Goal: Task Accomplishment & Management: Complete application form

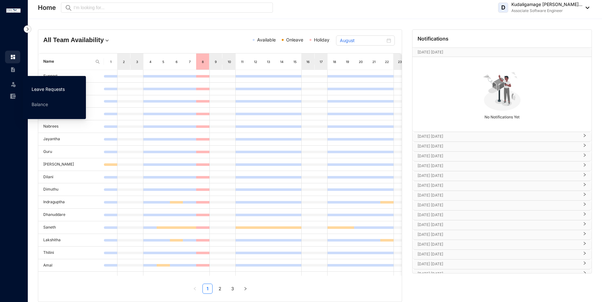
click at [34, 90] on link "Leave Requests" at bounding box center [48, 88] width 33 height 5
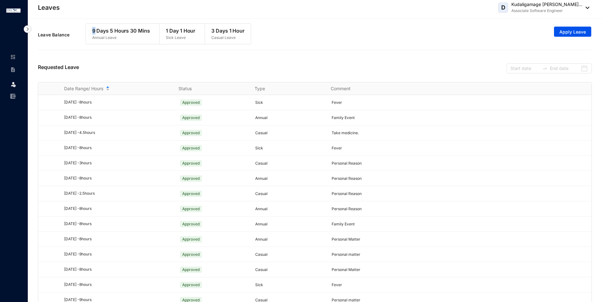
drag, startPoint x: 90, startPoint y: 32, endPoint x: 95, endPoint y: 31, distance: 4.5
click at [95, 31] on div "9 Days 5 Hours 30 Mins Annual Leave" at bounding box center [121, 34] width 70 height 20
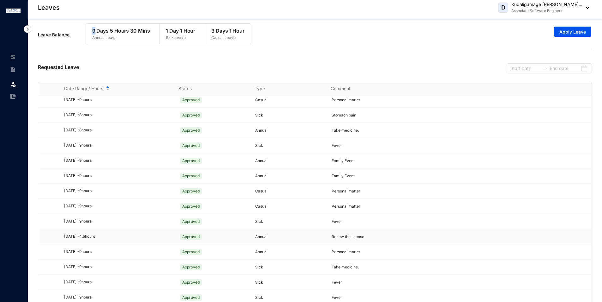
scroll to position [11, 0]
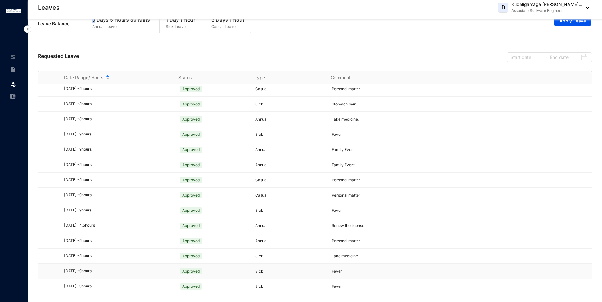
drag, startPoint x: 83, startPoint y: 271, endPoint x: 60, endPoint y: 269, distance: 23.8
click at [60, 269] on td "[DATE] - 9 hours" at bounding box center [114, 270] width 115 height 15
drag, startPoint x: 60, startPoint y: 269, endPoint x: 124, endPoint y: 288, distance: 67.2
click at [124, 288] on div "[DATE] - 9 hours" at bounding box center [117, 286] width 107 height 6
drag, startPoint x: 124, startPoint y: 288, endPoint x: 62, endPoint y: 271, distance: 64.9
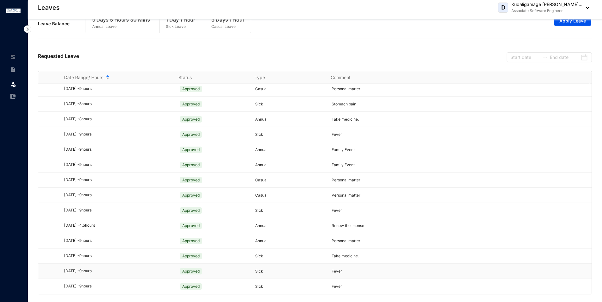
click at [62, 271] on tbody "[DATE] - 8 hours Approved Sick Fever [DATE] - 8 hours Approved Annual Family Ev…" at bounding box center [315, 58] width 554 height 470
click at [287, 53] on div "Requested Leave" at bounding box center [315, 56] width 554 height 29
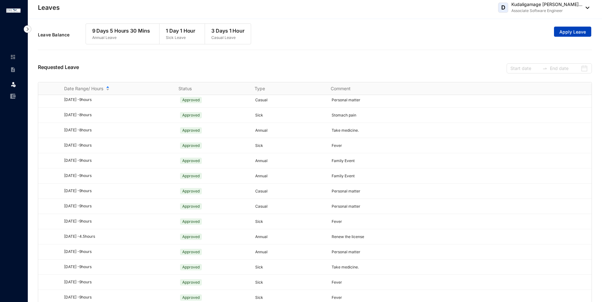
click at [572, 31] on span "Apply Leave" at bounding box center [573, 32] width 27 height 6
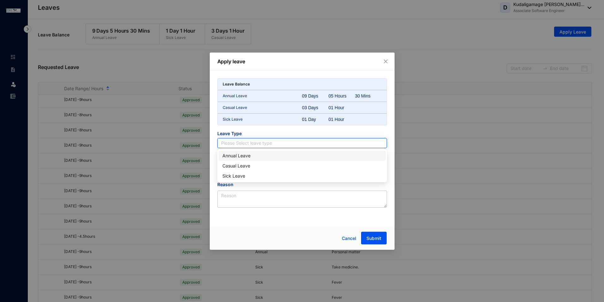
click at [295, 143] on input "search" at bounding box center [302, 142] width 162 height 9
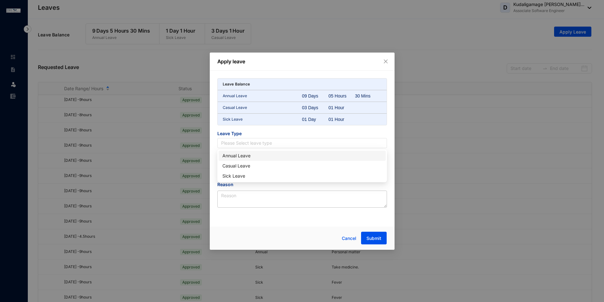
click at [278, 156] on div "Annual Leave" at bounding box center [302, 155] width 160 height 7
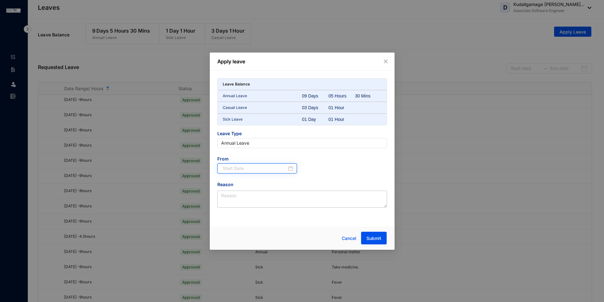
click at [273, 168] on input at bounding box center [255, 168] width 64 height 7
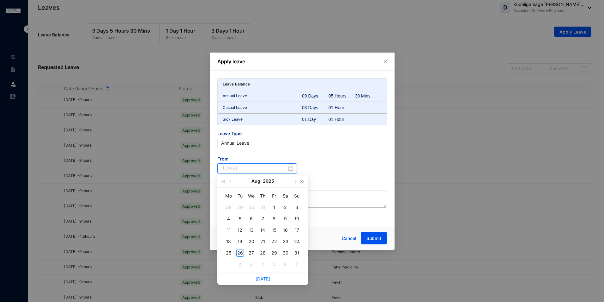
type input "[DATE]"
click at [297, 183] on button "button" at bounding box center [295, 180] width 7 height 13
type input "[DATE]"
click at [238, 205] on div "2" at bounding box center [240, 207] width 8 height 8
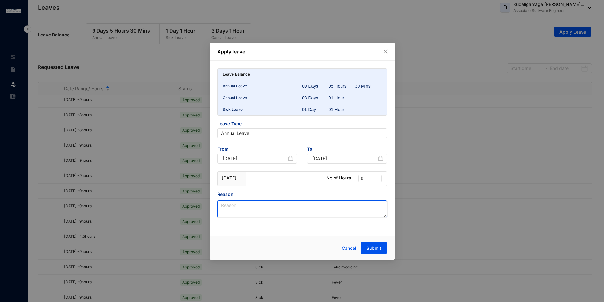
click at [238, 205] on textarea "Reason" at bounding box center [302, 208] width 170 height 17
type textarea "Family Event"
click at [377, 245] on span "Submit" at bounding box center [374, 248] width 15 height 6
